Goal: Task Accomplishment & Management: Use online tool/utility

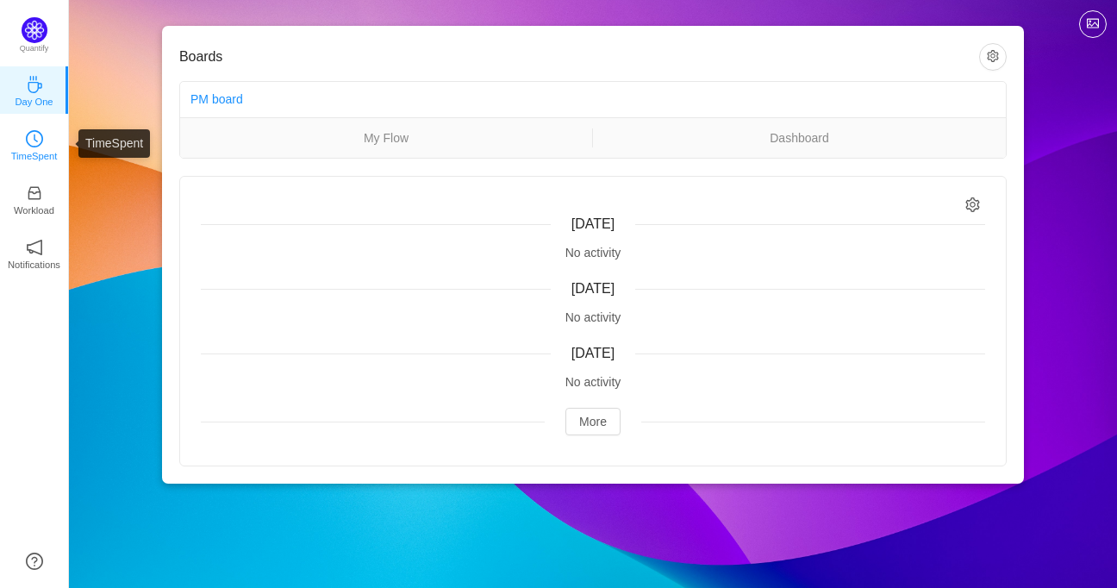
click at [26, 140] on link "TimeSpent" at bounding box center [34, 143] width 17 height 17
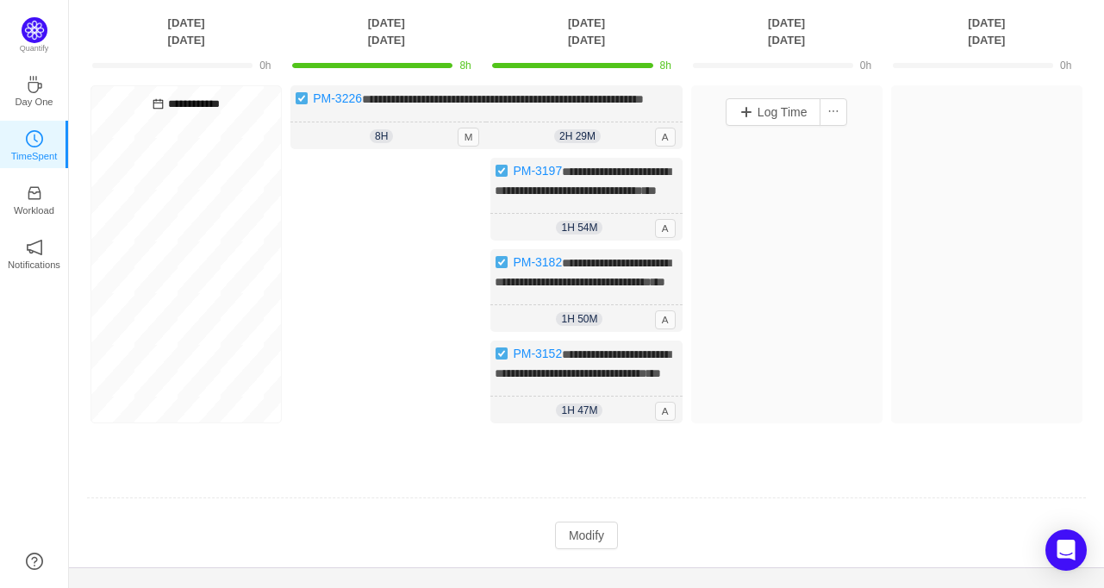
scroll to position [212, 0]
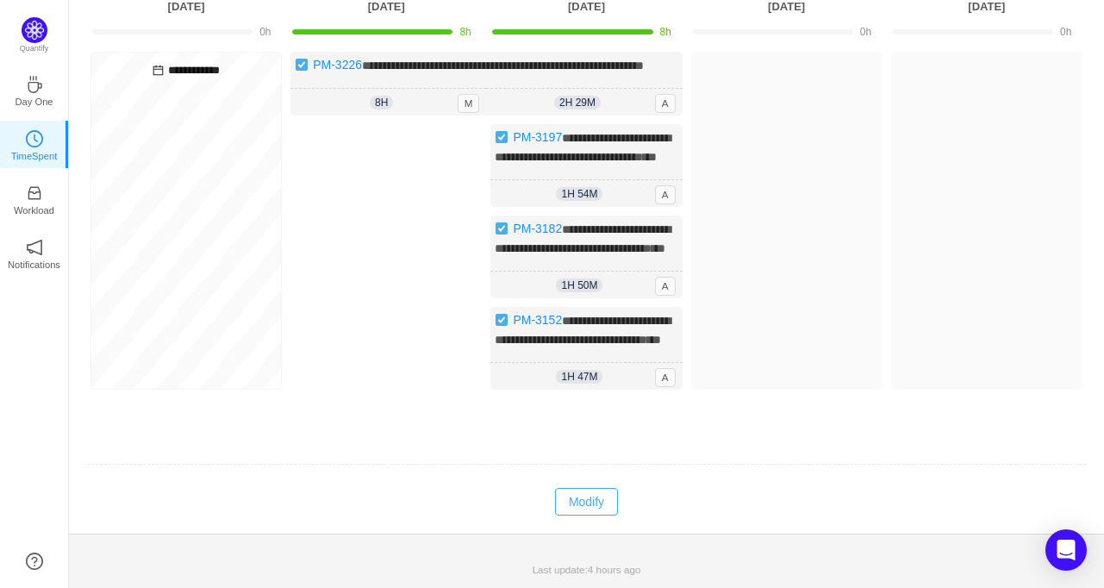
click at [583, 514] on button "Modify" at bounding box center [586, 502] width 63 height 28
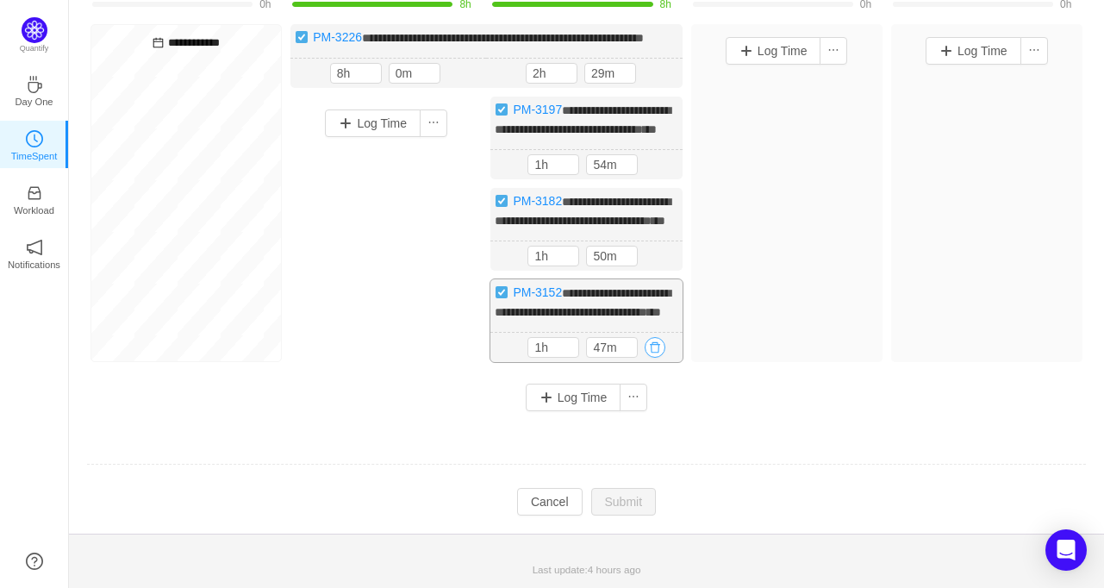
click at [649, 358] on button "button" at bounding box center [655, 347] width 21 height 21
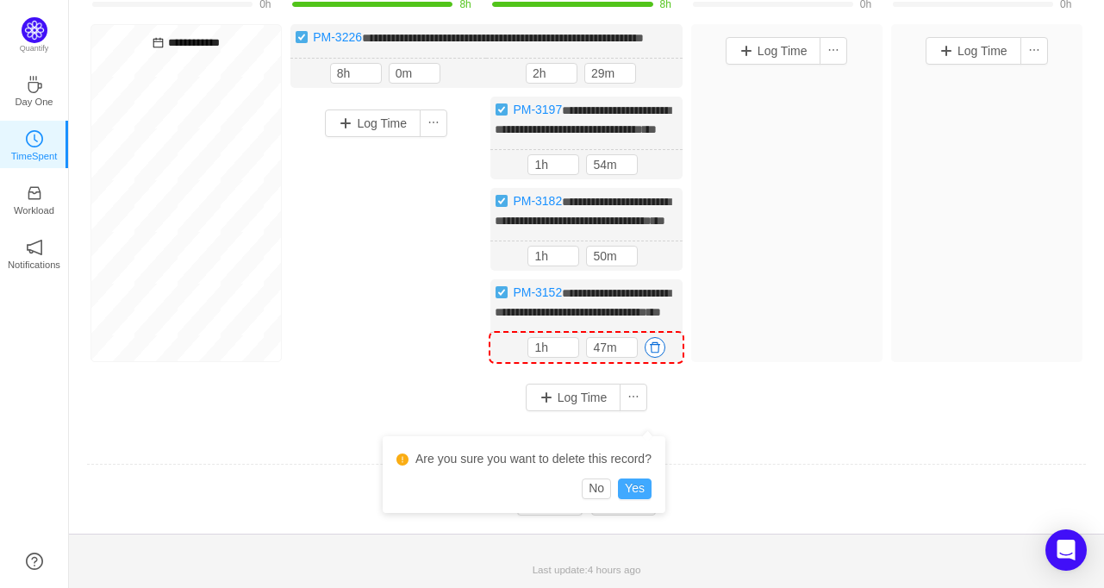
click at [641, 478] on button "Yes" at bounding box center [635, 488] width 34 height 21
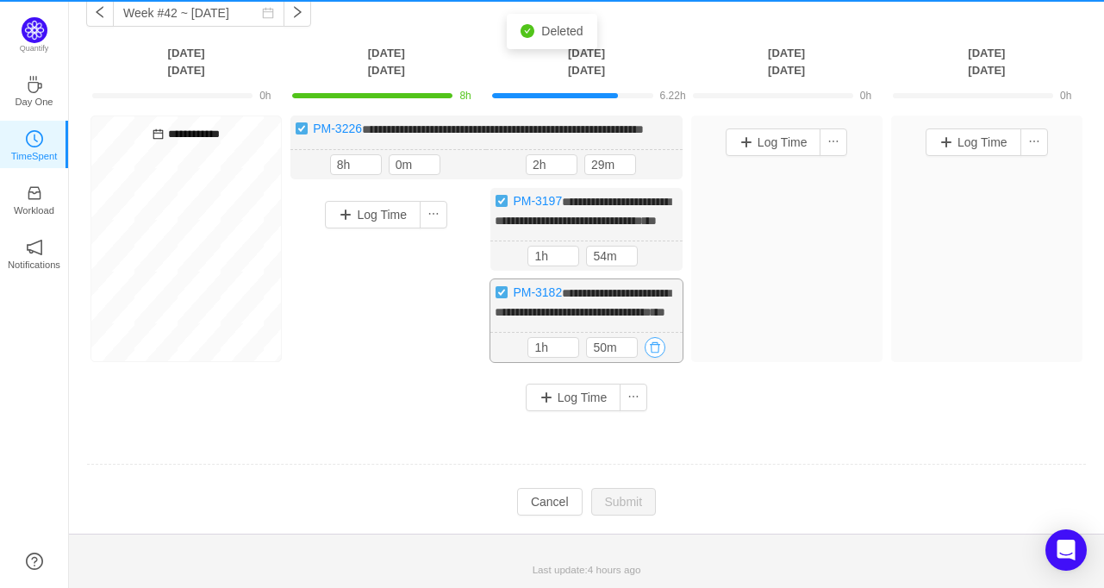
click at [656, 287] on span "**********" at bounding box center [583, 302] width 176 height 31
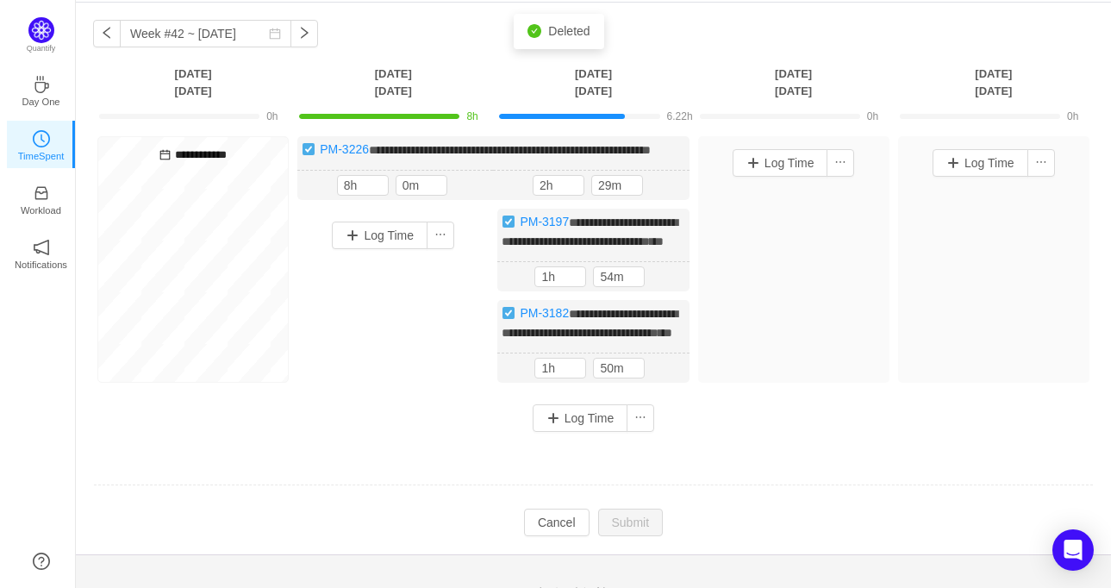
scroll to position [0, 0]
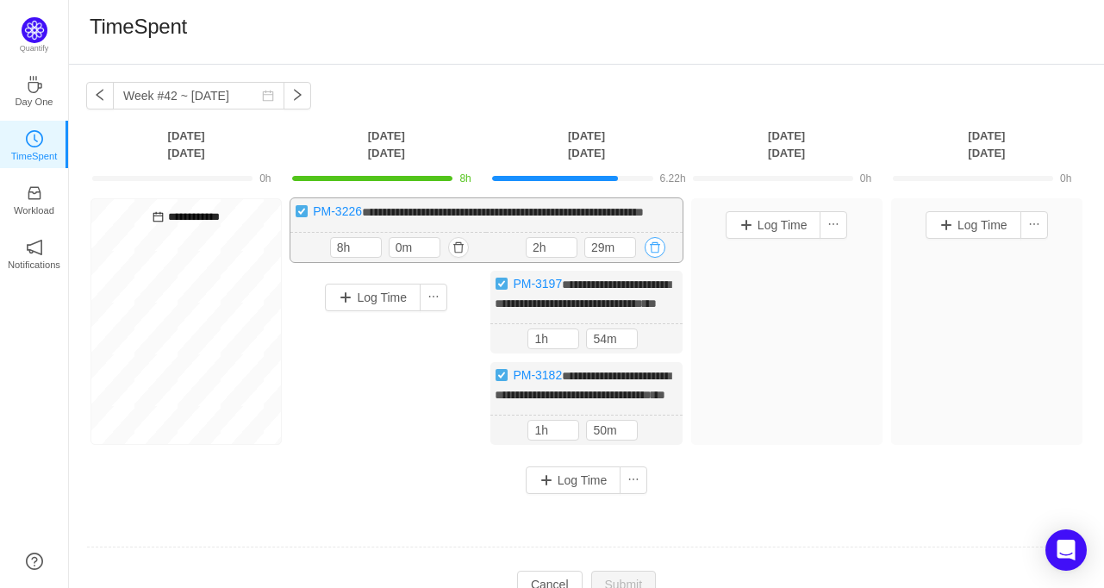
click at [650, 258] on button "button" at bounding box center [655, 247] width 21 height 21
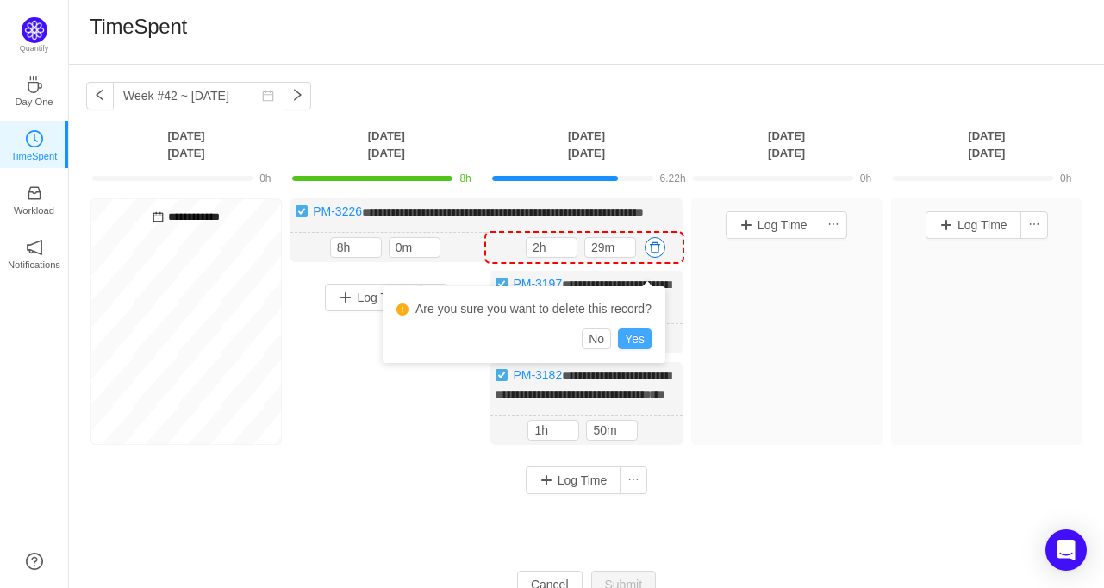
click at [639, 340] on button "Yes" at bounding box center [635, 338] width 34 height 21
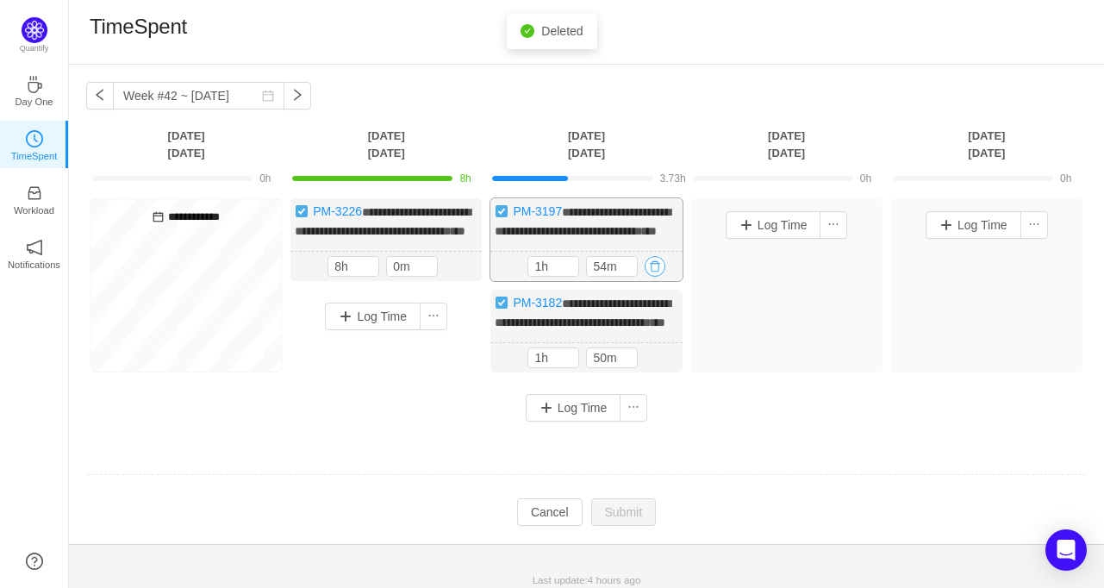
click at [652, 277] on button "button" at bounding box center [655, 266] width 21 height 21
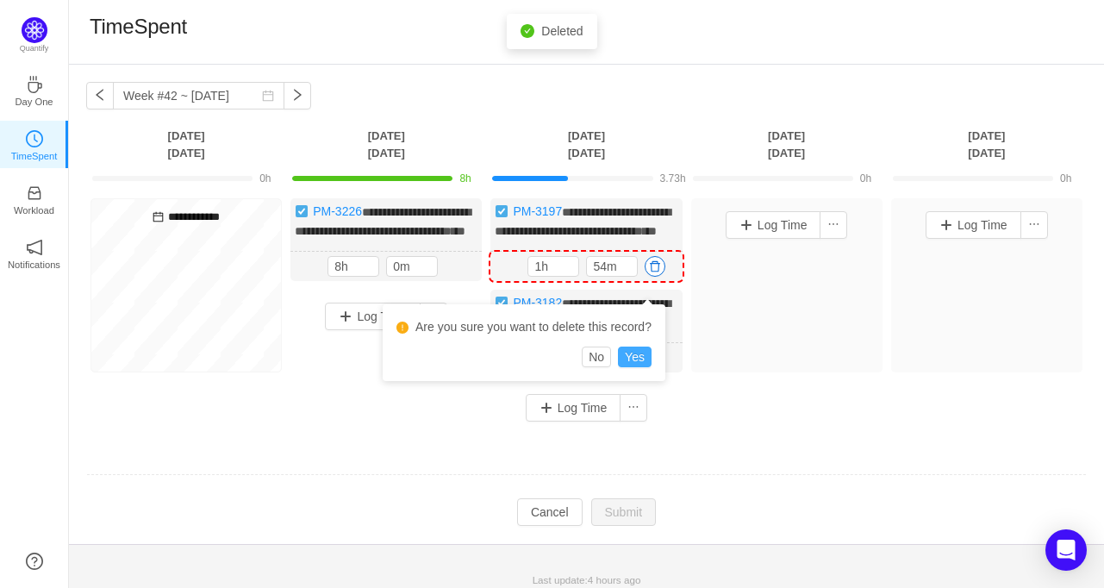
click at [640, 356] on button "Yes" at bounding box center [635, 356] width 34 height 21
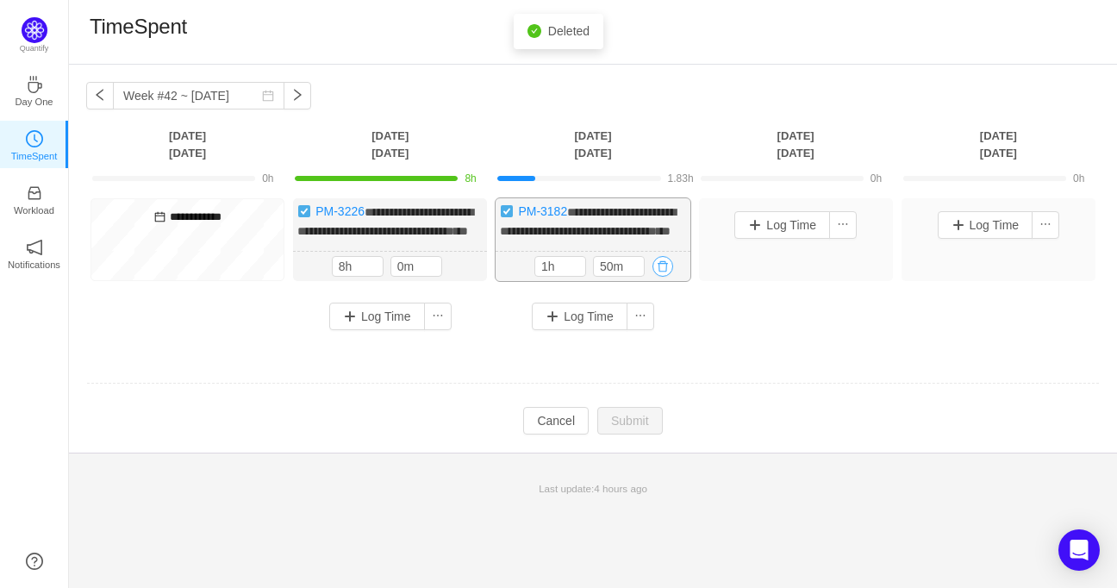
click at [657, 277] on button "button" at bounding box center [662, 266] width 21 height 21
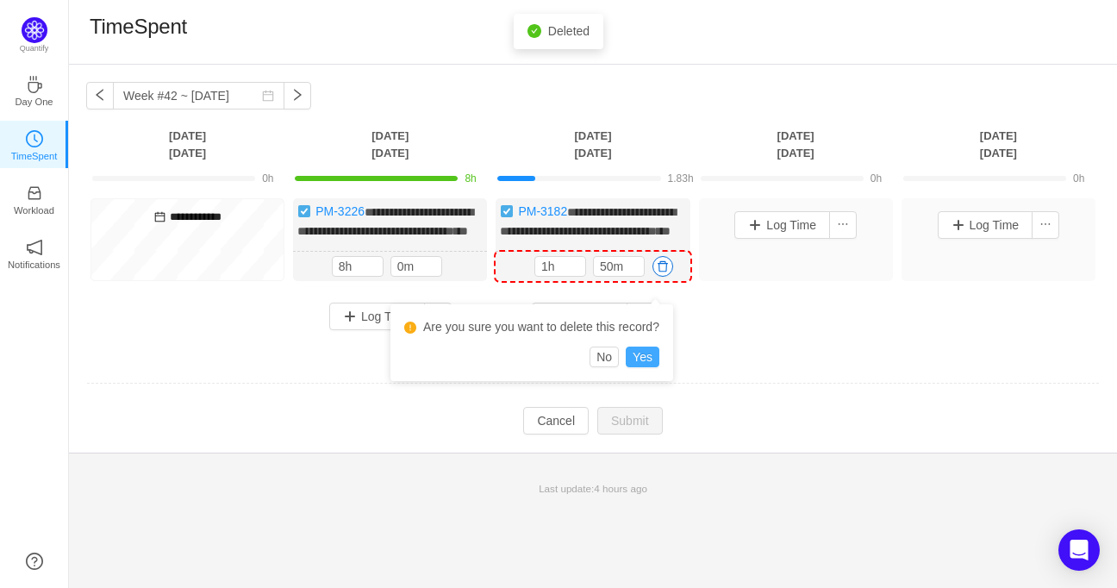
click at [649, 353] on button "Yes" at bounding box center [643, 356] width 34 height 21
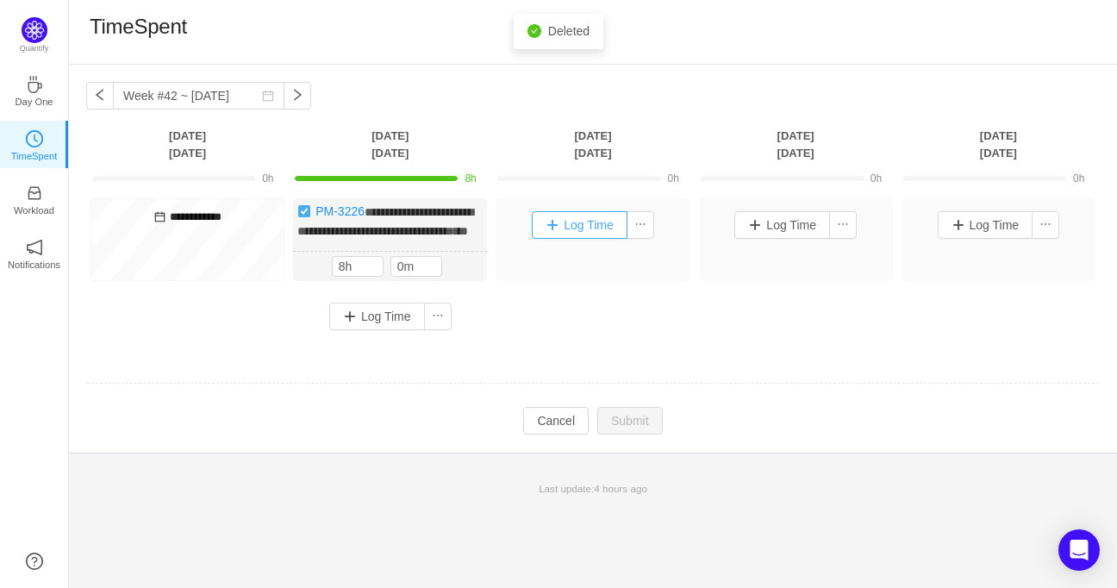
click at [582, 234] on button "Log Time" at bounding box center [580, 225] width 96 height 28
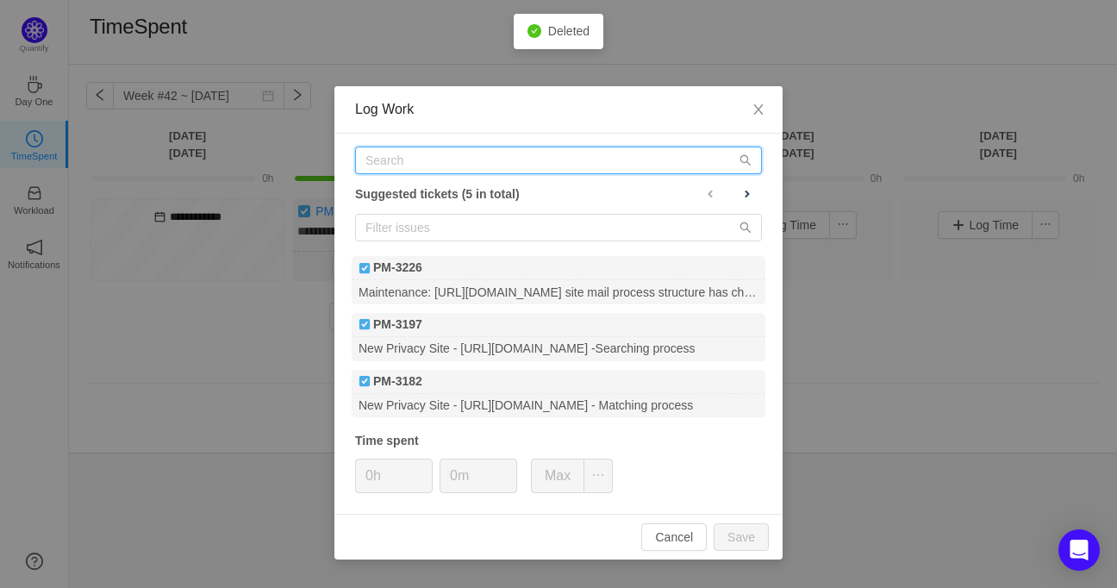
click at [434, 166] on input "text" at bounding box center [558, 161] width 407 height 28
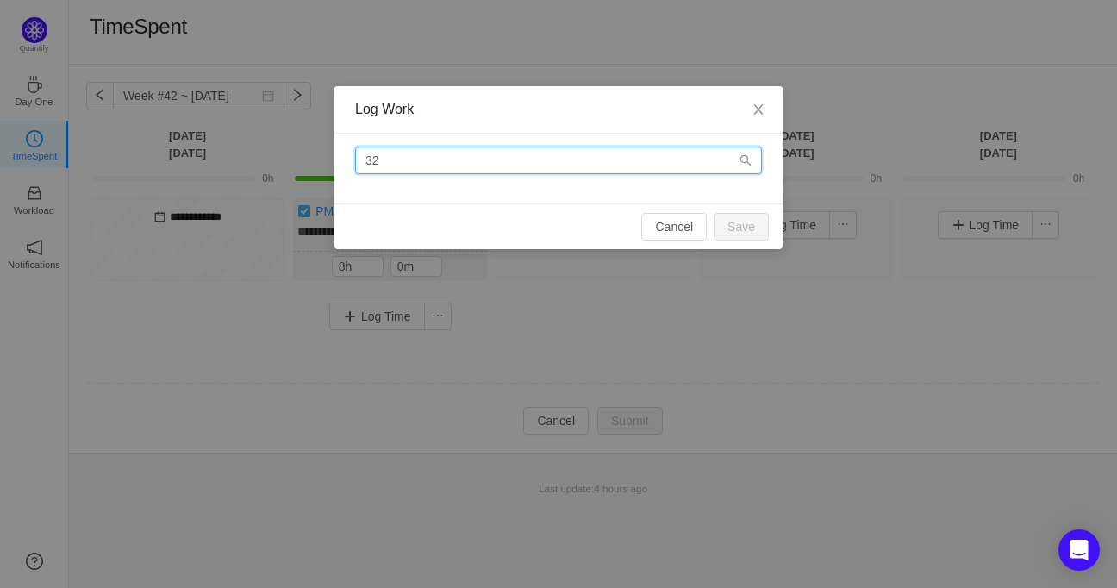
type input "3"
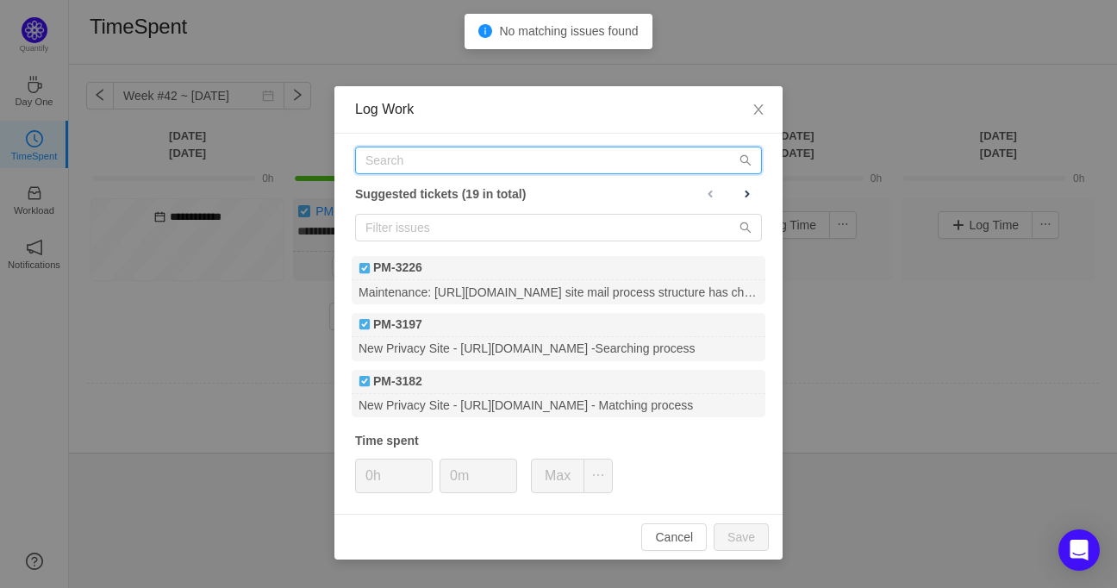
click at [396, 159] on input "text" at bounding box center [558, 161] width 407 height 28
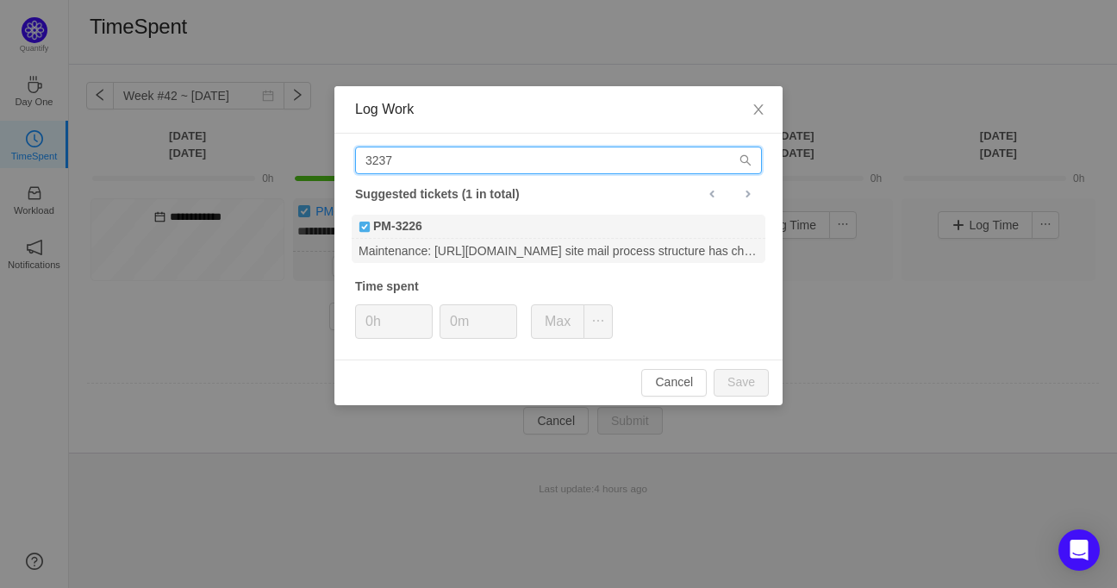
type input "3237"
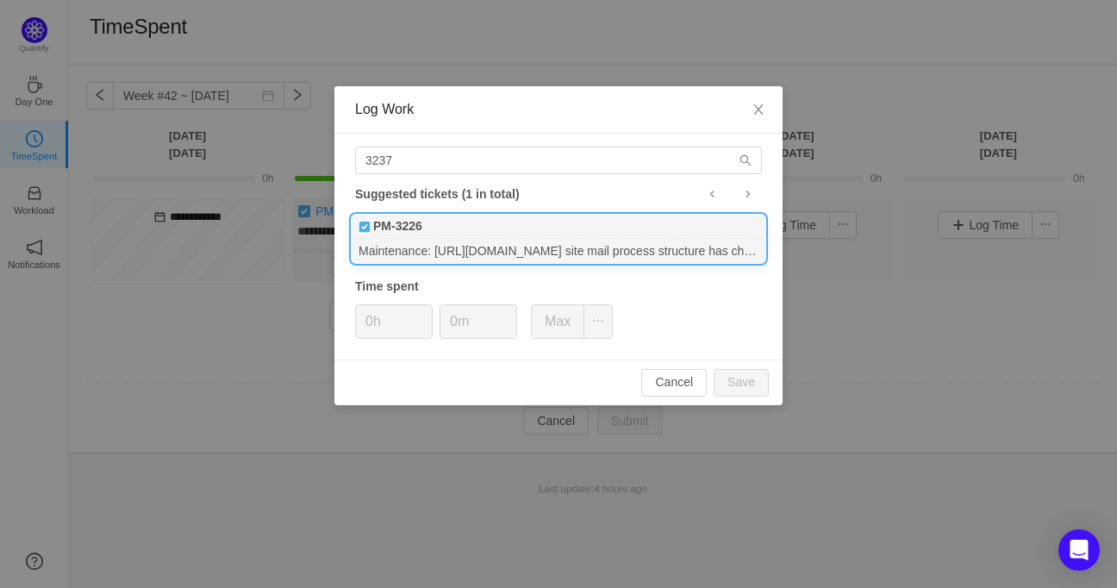
click at [452, 225] on div "PM-3226" at bounding box center [559, 227] width 414 height 24
click at [736, 377] on button "Save" at bounding box center [741, 383] width 55 height 28
type input "0h"
